Goal: Find specific page/section

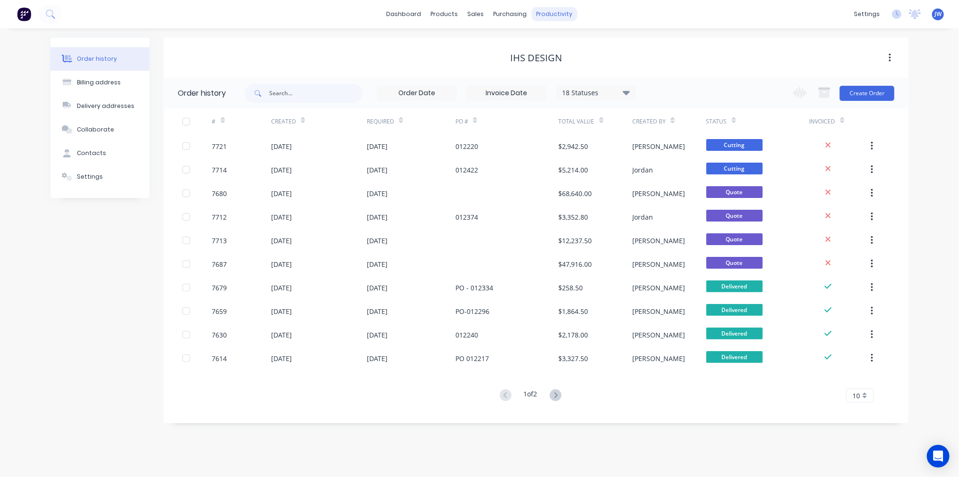
click at [548, 12] on div "productivity" at bounding box center [555, 14] width 46 height 14
click at [578, 47] on div "Workflow" at bounding box center [571, 45] width 28 height 8
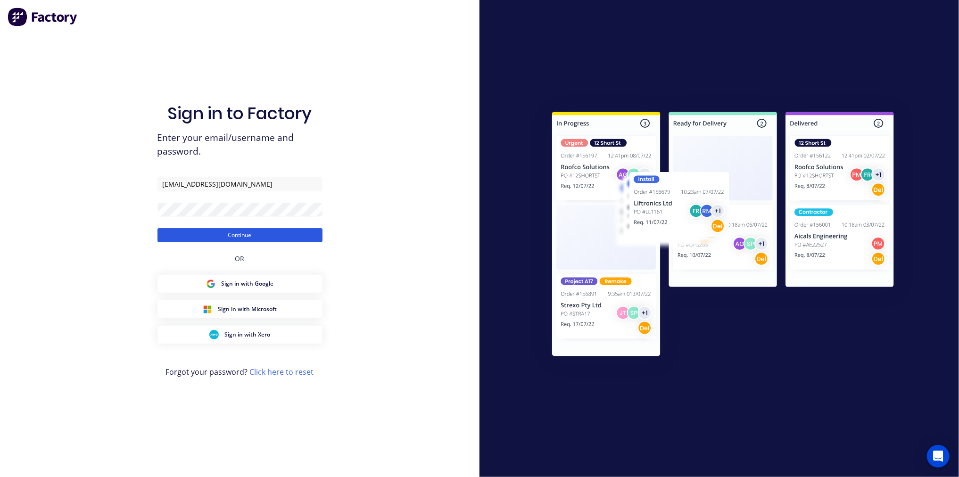
click at [276, 236] on button "Continue" at bounding box center [240, 235] width 165 height 14
